Goal: Information Seeking & Learning: Learn about a topic

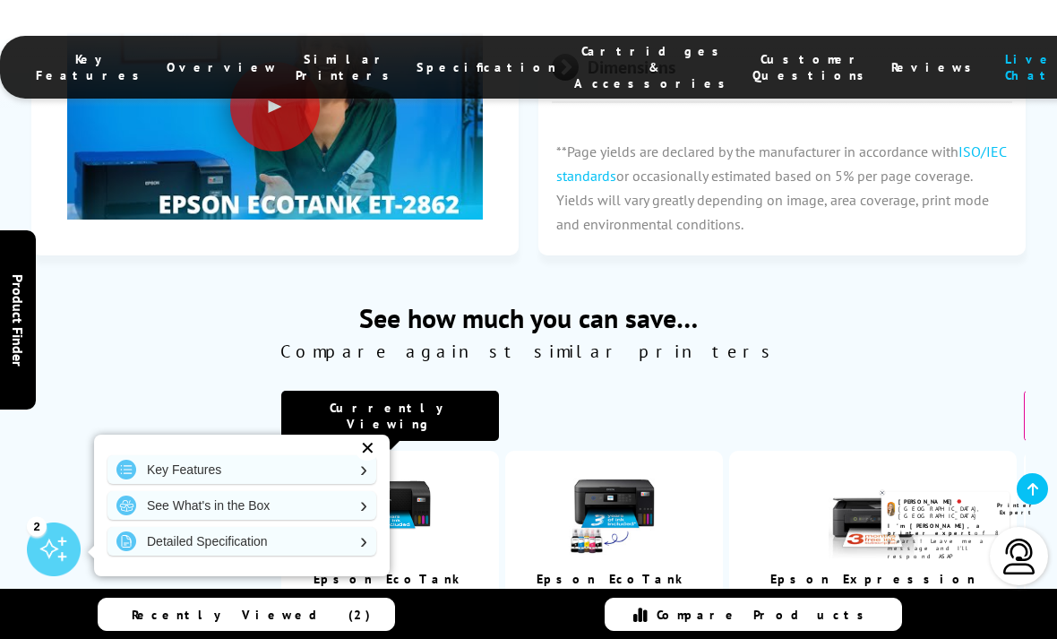
click at [310, 451] on td "Epson EcoTank ET-2862" at bounding box center [390, 531] width 218 height 161
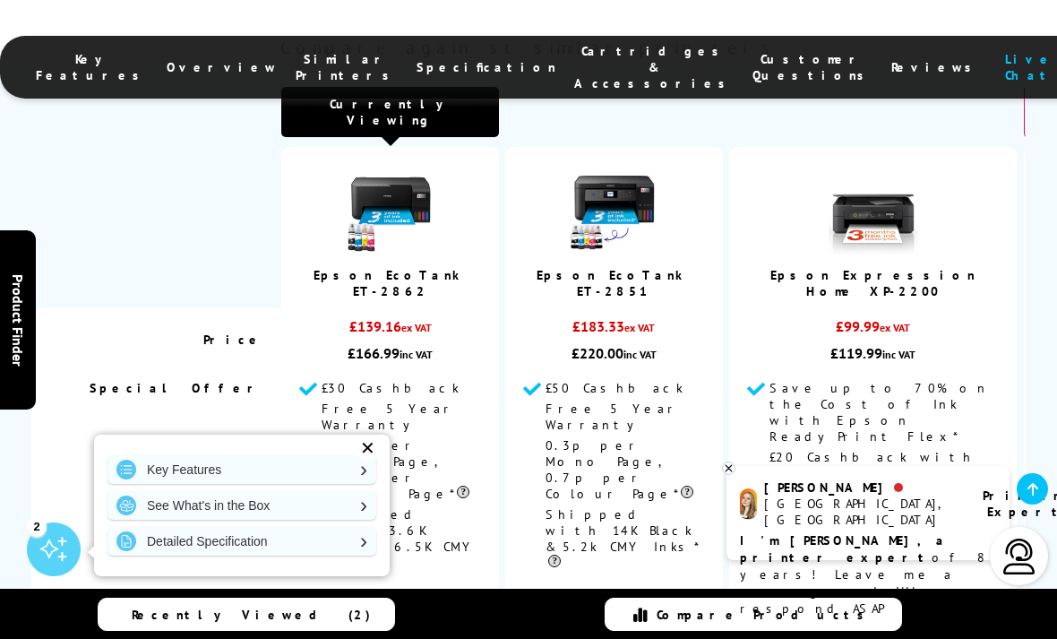
scroll to position [5388, 0]
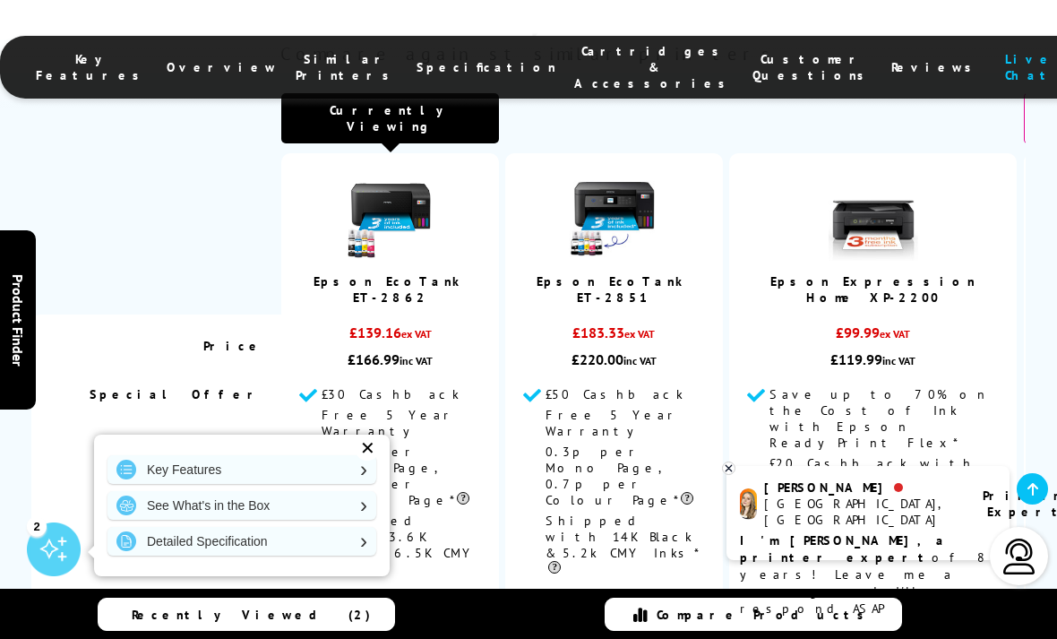
click at [381, 443] on span "0.2p per Mono Page, 0.5p per Colour Page*" at bounding box center [396, 475] width 148 height 65
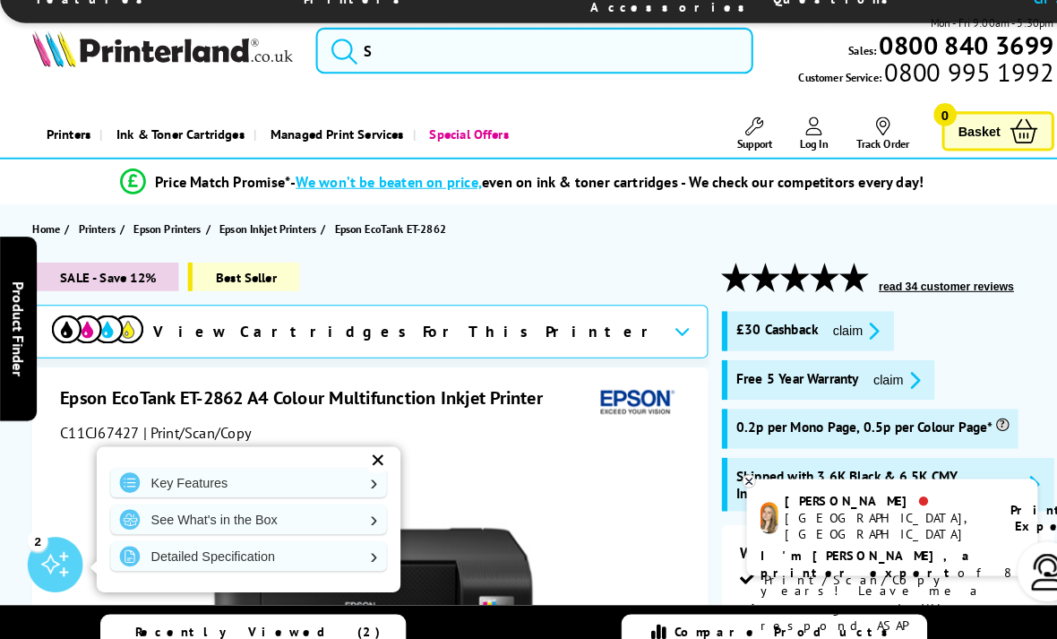
scroll to position [4, 0]
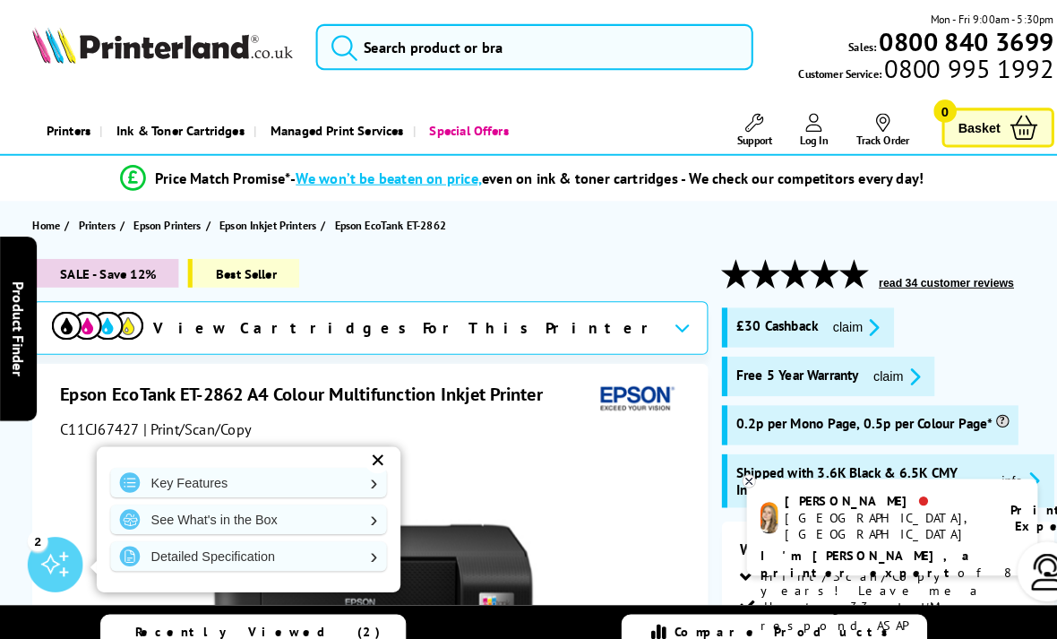
click at [216, 261] on span "Best Seller" at bounding box center [237, 266] width 108 height 28
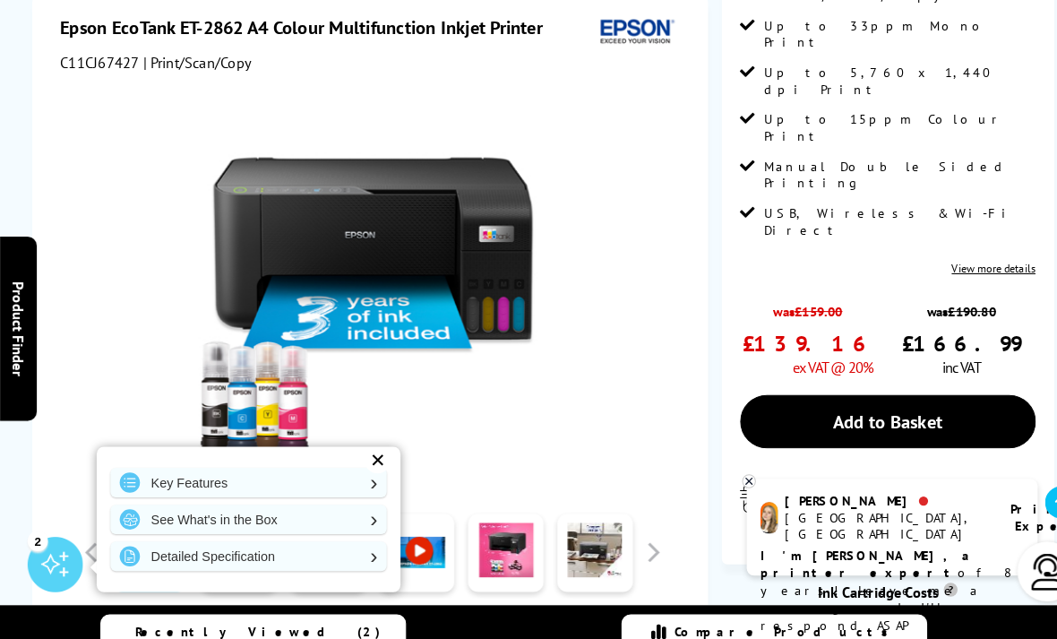
scroll to position [569, 0]
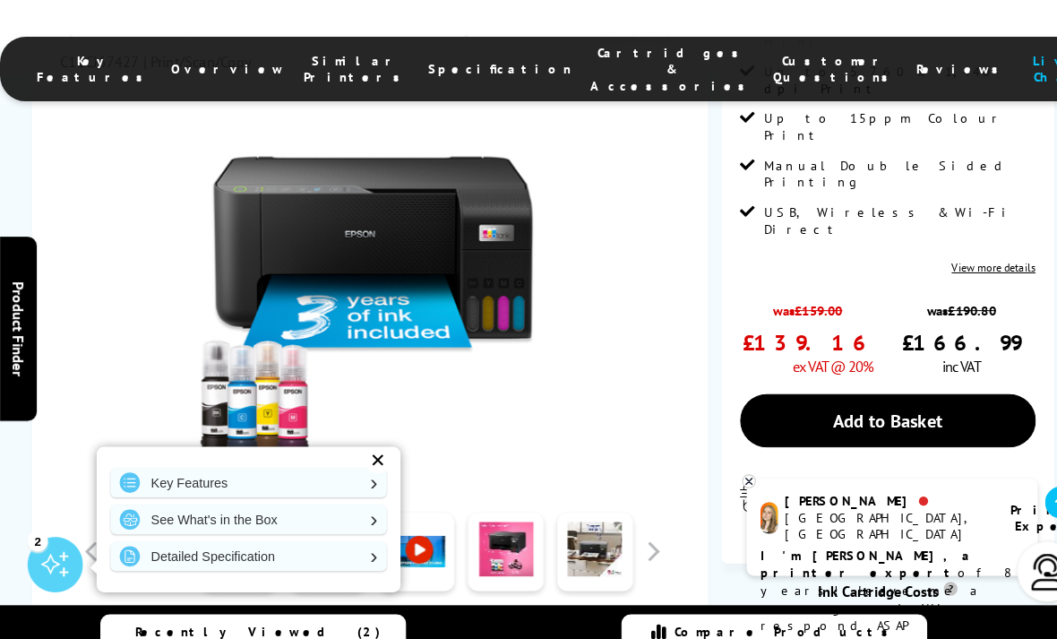
click at [149, 58] on span "Key Features" at bounding box center [92, 67] width 113 height 32
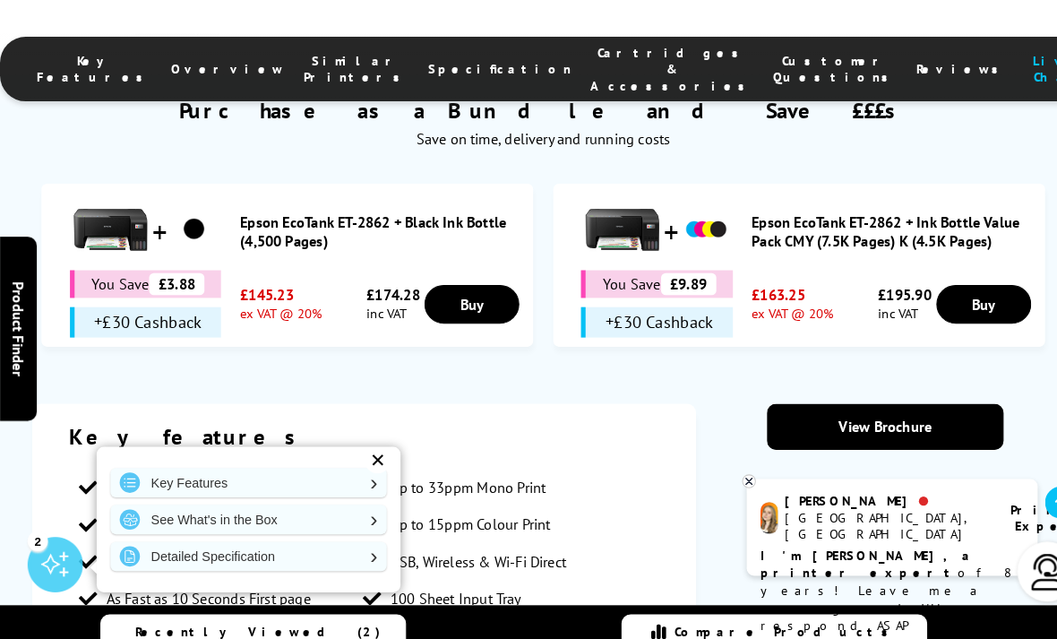
scroll to position [2338, 0]
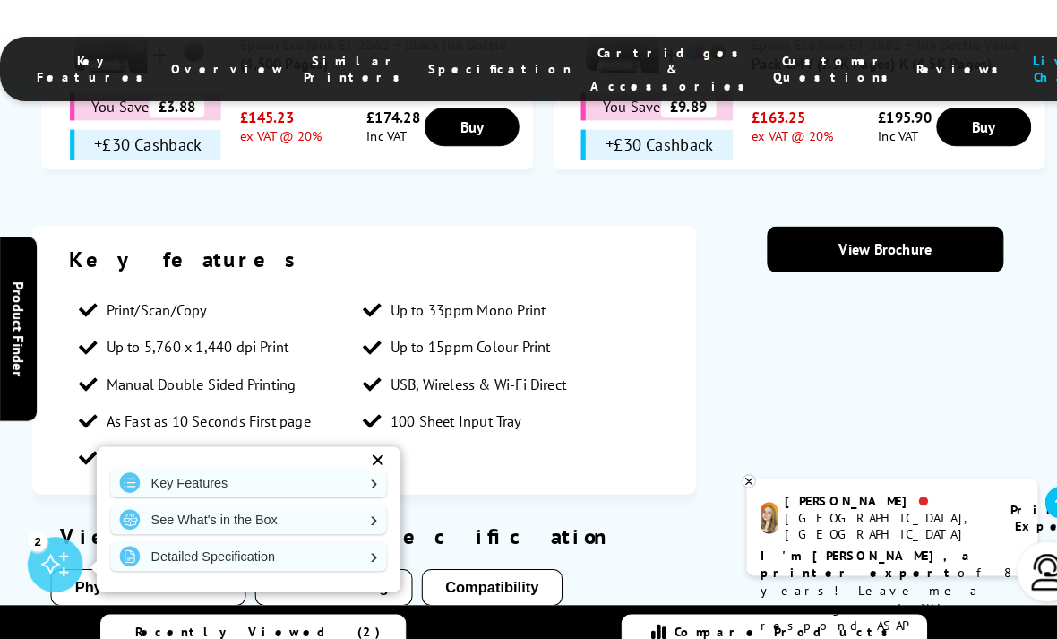
click at [254, 46] on li "Overview" at bounding box center [222, 67] width 129 height 48
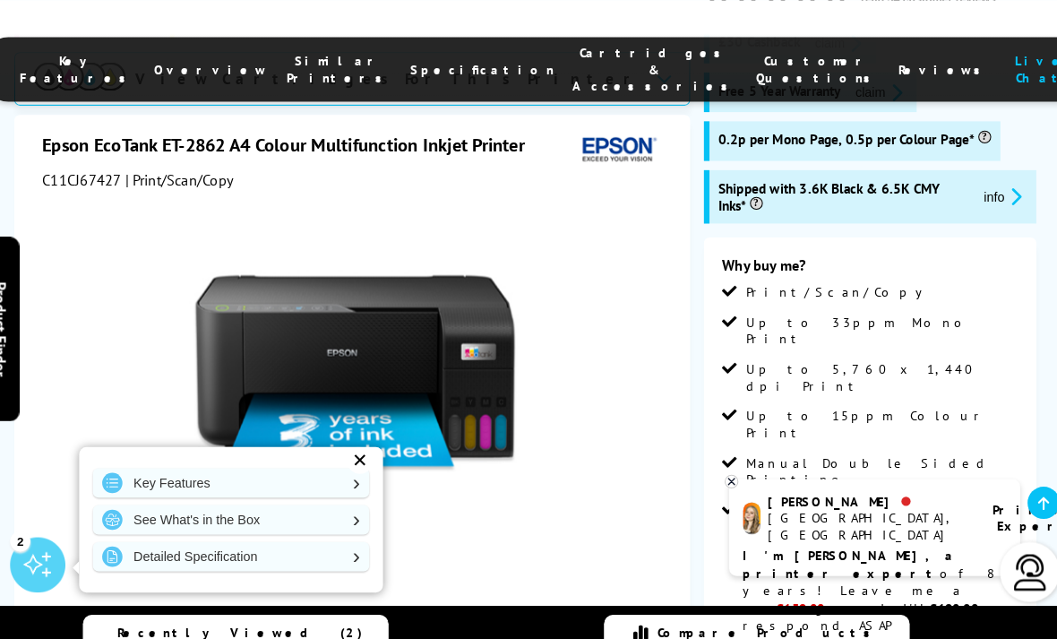
scroll to position [0, 0]
